Goal: Task Accomplishment & Management: Manage account settings

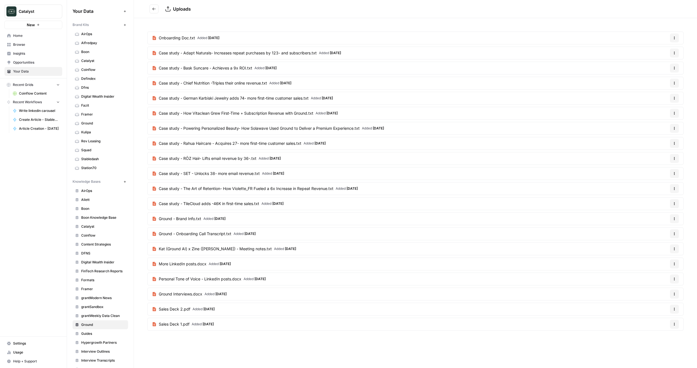
click at [21, 341] on span "Settings" at bounding box center [36, 343] width 47 height 5
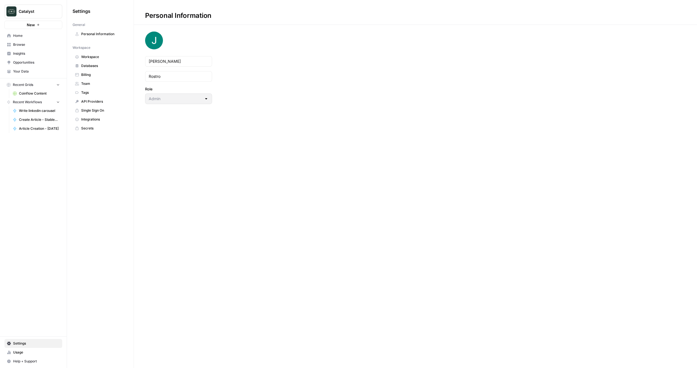
click at [92, 85] on span "Team" at bounding box center [103, 83] width 44 height 5
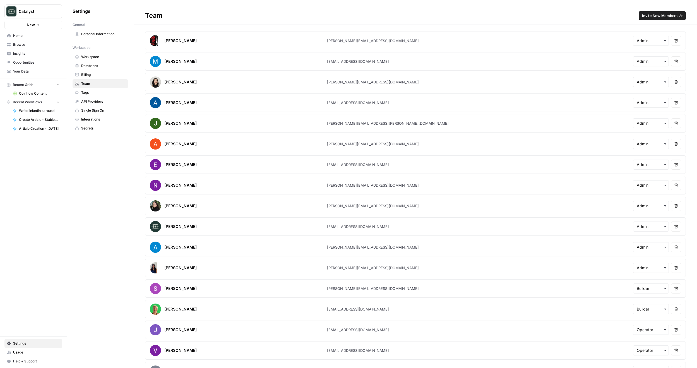
click at [658, 16] on span "Invite New Members" at bounding box center [659, 16] width 35 height 6
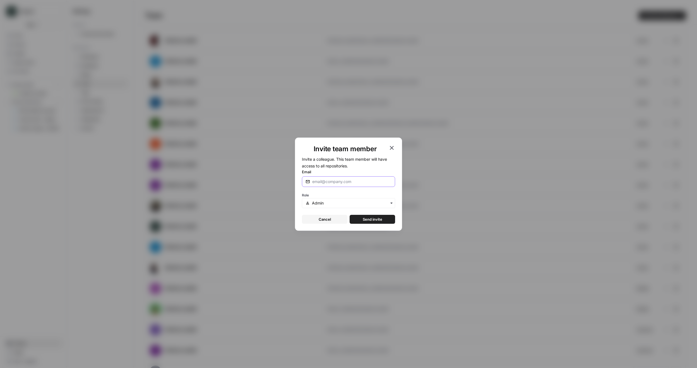
click at [326, 182] on input "Email" at bounding box center [351, 182] width 79 height 6
type input "tanya@gotcatalyst.com"
click at [340, 205] on input "text" at bounding box center [352, 203] width 80 height 6
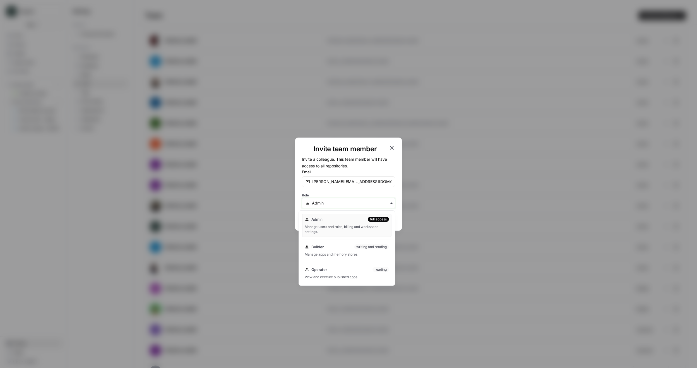
click at [340, 205] on input "text" at bounding box center [352, 203] width 80 height 6
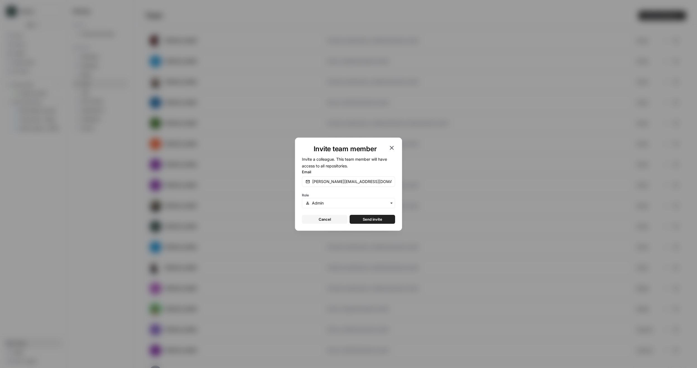
click at [371, 221] on span "Send invite" at bounding box center [373, 220] width 20 height 6
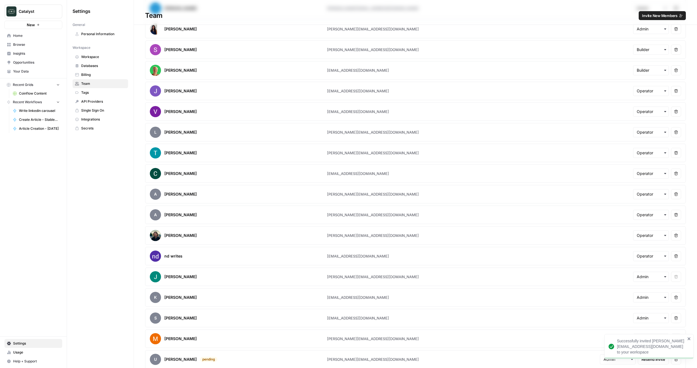
scroll to position [242, 0]
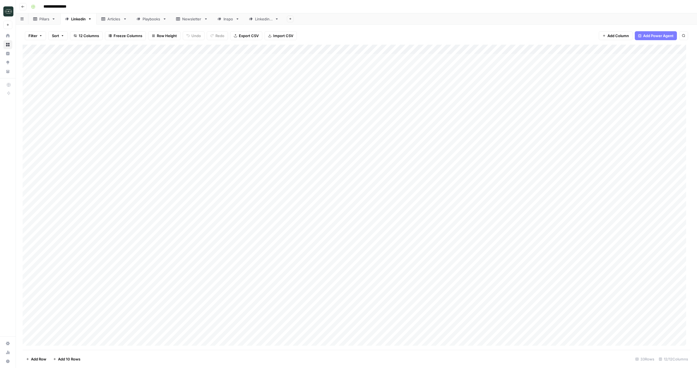
click at [86, 22] on link "Linkedin" at bounding box center [78, 18] width 36 height 11
click at [25, 8] on button "Go back" at bounding box center [22, 6] width 7 height 7
click at [23, 10] on button "Go back" at bounding box center [22, 6] width 7 height 7
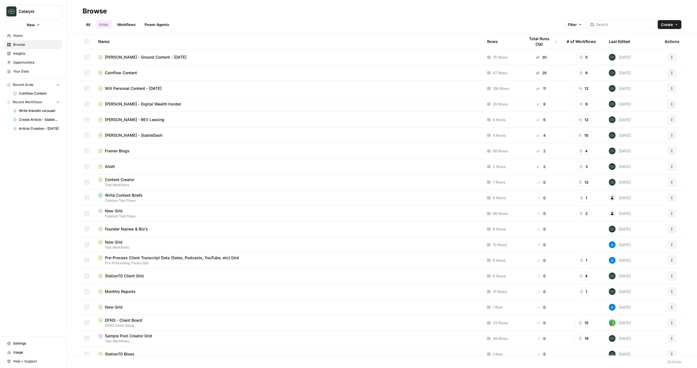
click at [29, 35] on span "Home" at bounding box center [36, 35] width 47 height 5
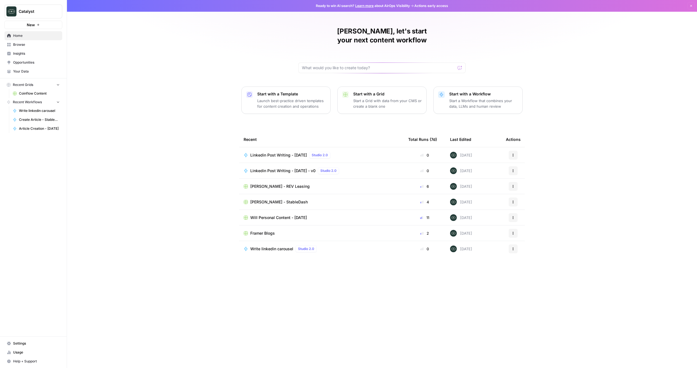
click at [30, 73] on span "Your Data" at bounding box center [36, 71] width 47 height 5
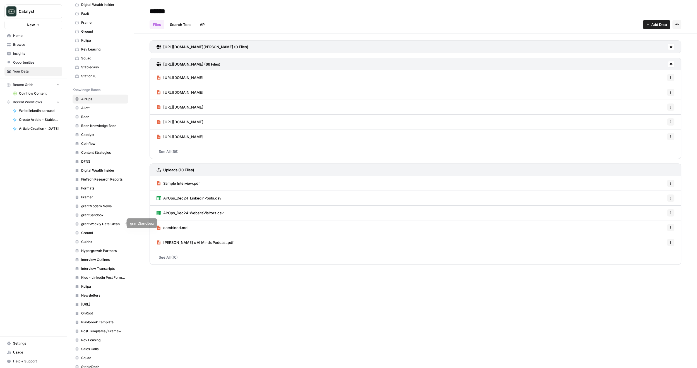
scroll to position [112, 0]
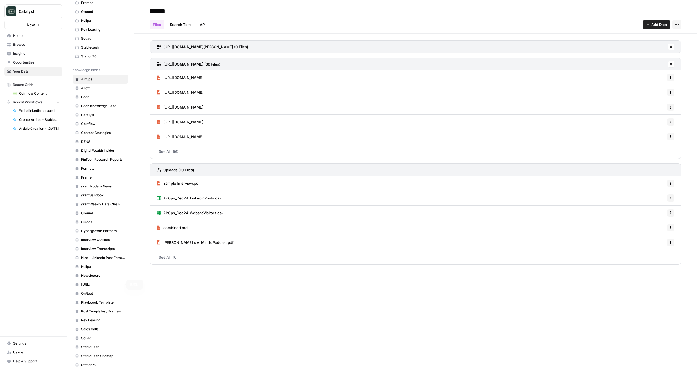
click at [93, 285] on span "[URL]" at bounding box center [103, 284] width 44 height 5
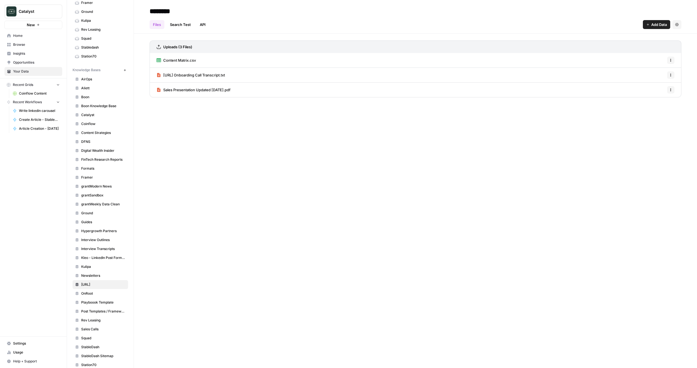
click at [654, 24] on span "Add Data" at bounding box center [660, 25] width 16 height 6
click at [632, 39] on span "Upload Files" at bounding box center [638, 38] width 51 height 6
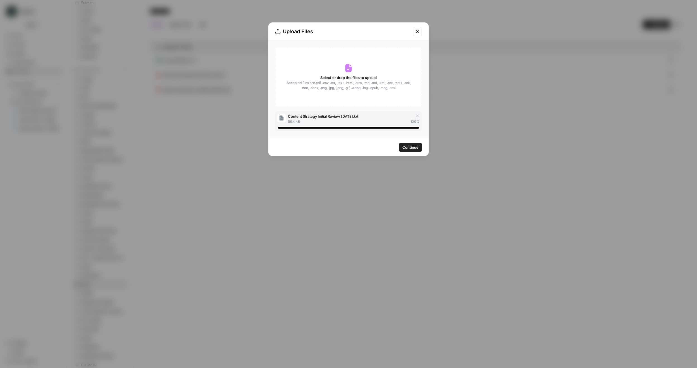
click at [403, 147] on span "Continue" at bounding box center [411, 148] width 16 height 6
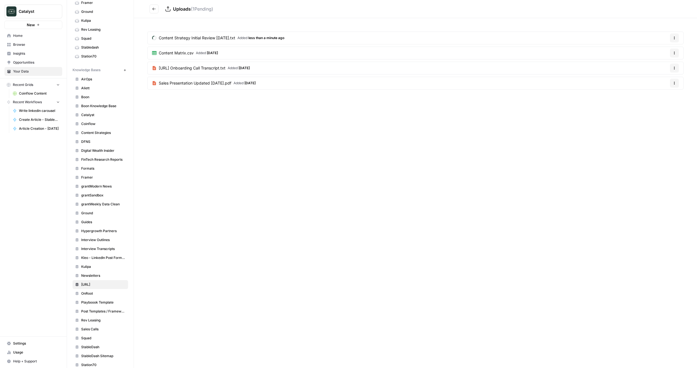
drag, startPoint x: 235, startPoint y: 151, endPoint x: 195, endPoint y: 76, distance: 85.4
click at [235, 151] on div "Uploads ( 1 Pending) Content Strategy Initial Review [DATE].txt Added less than…" at bounding box center [415, 184] width 563 height 368
